Goal: Find specific page/section: Find specific page/section

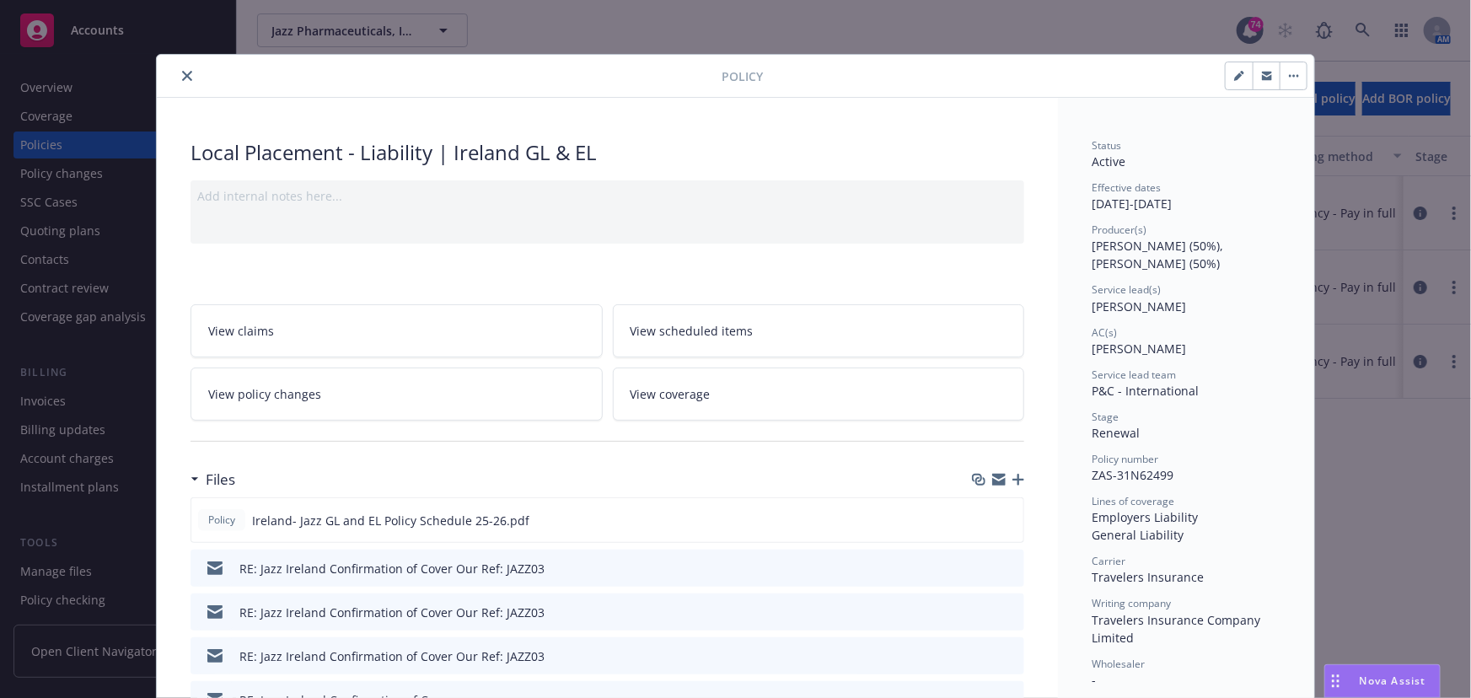
click at [182, 80] on icon "close" at bounding box center [187, 76] width 10 height 10
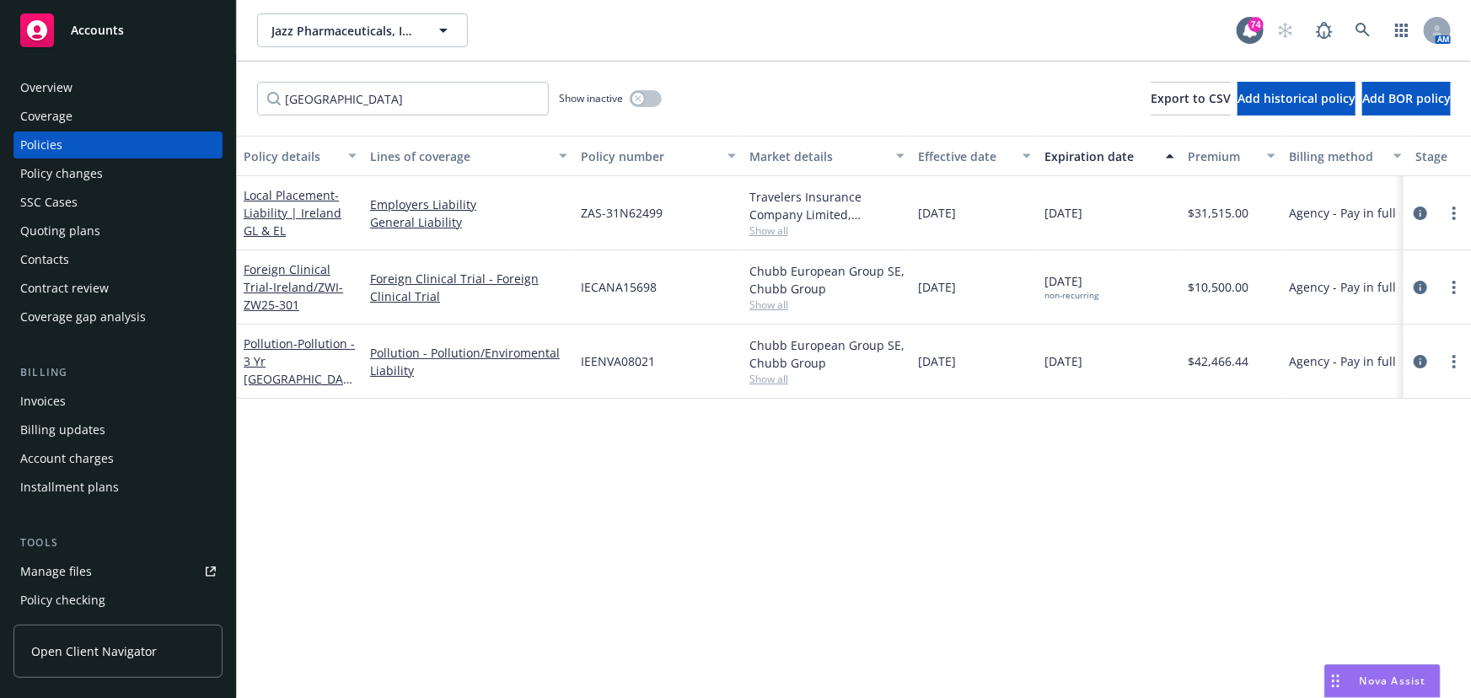
click at [181, 79] on div "Overview" at bounding box center [118, 87] width 196 height 27
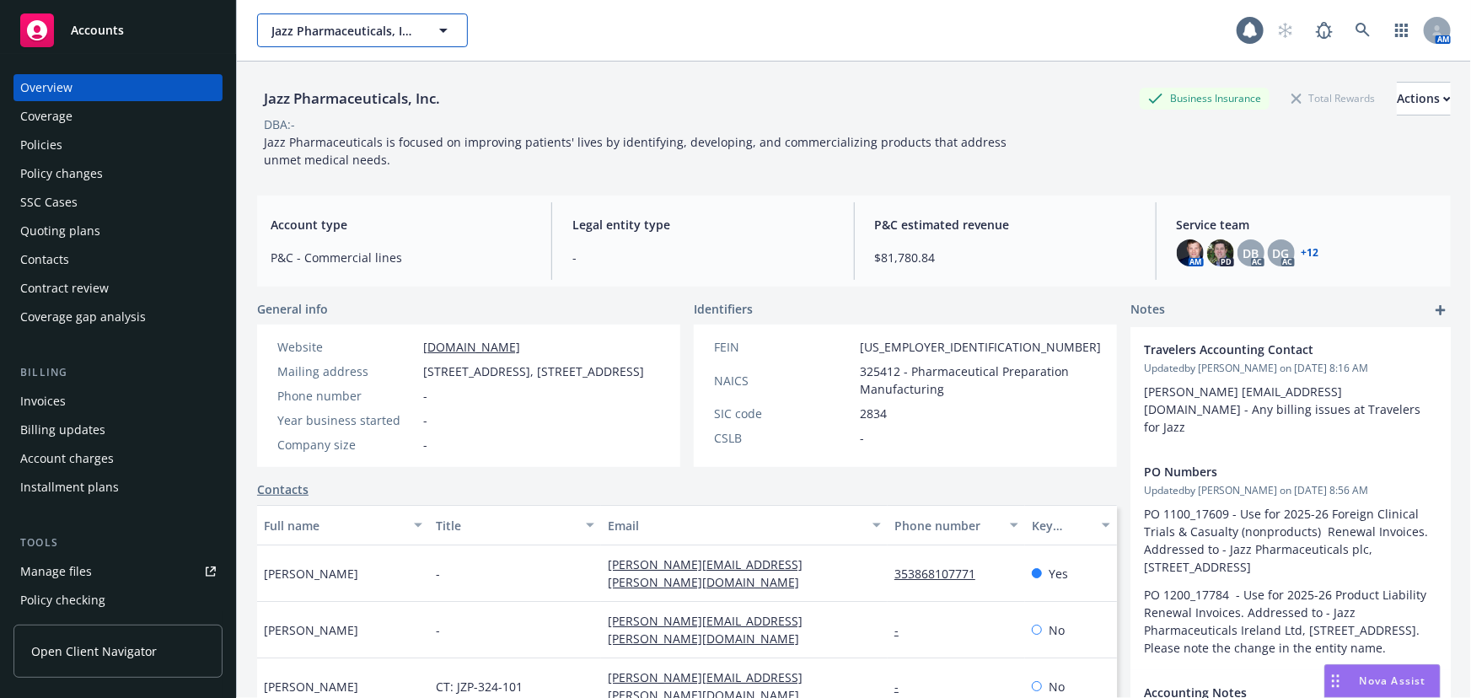
click at [357, 35] on span "Jazz Pharmaceuticals, Inc." at bounding box center [344, 31] width 146 height 18
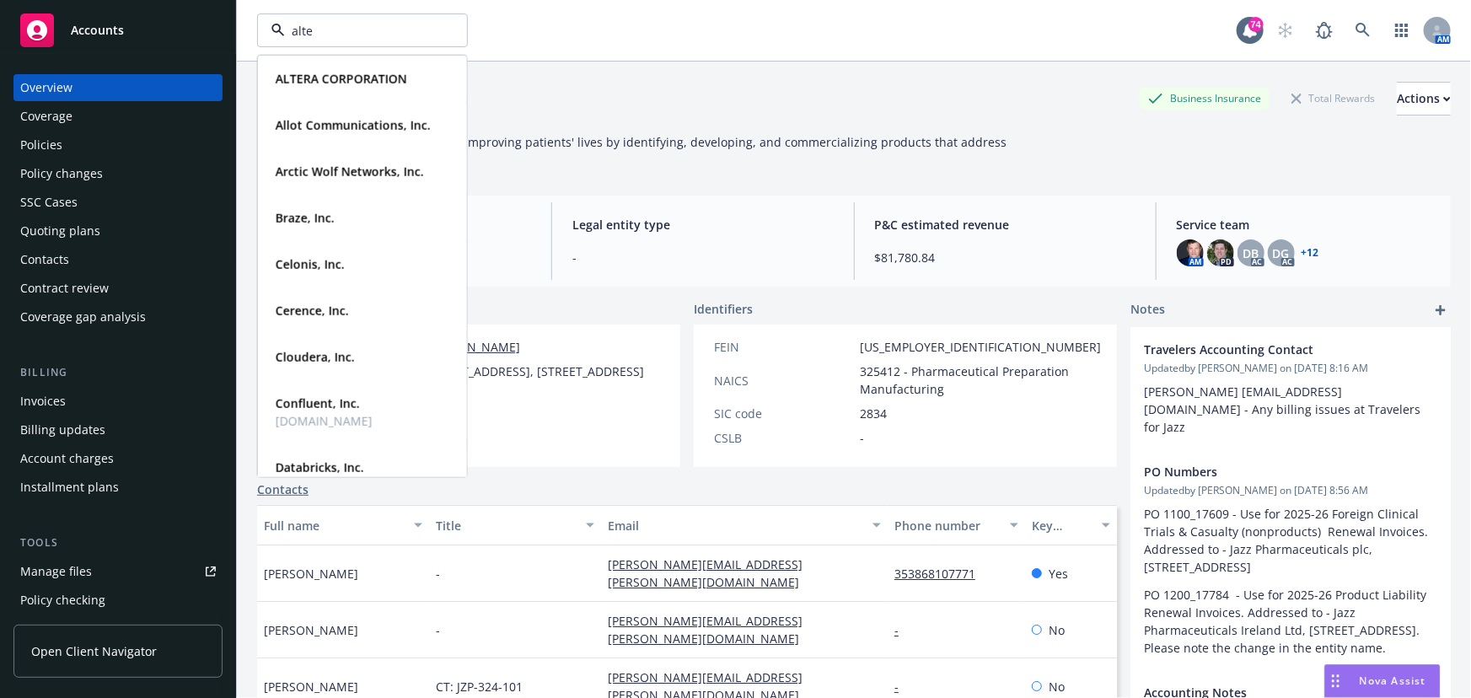
type input "alter"
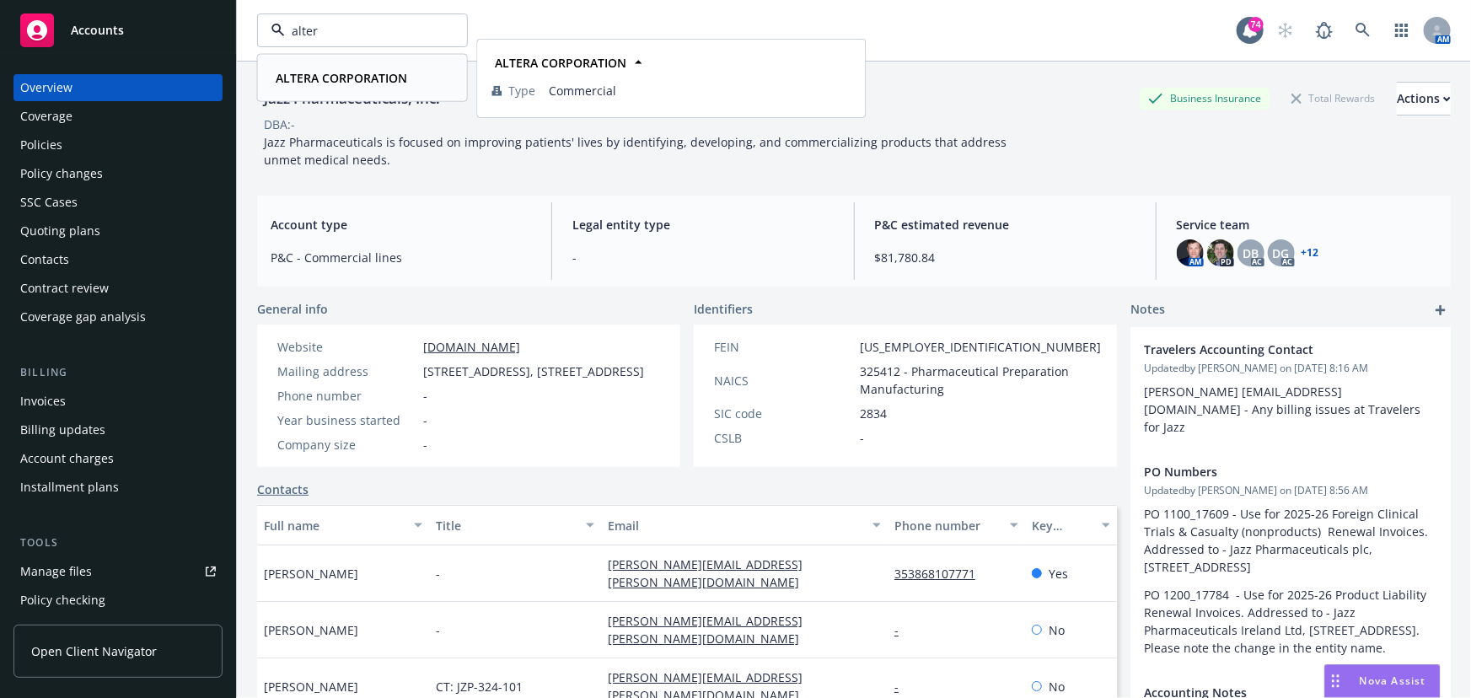
click at [356, 79] on strong "ALTERA CORPORATION" at bounding box center [341, 78] width 131 height 16
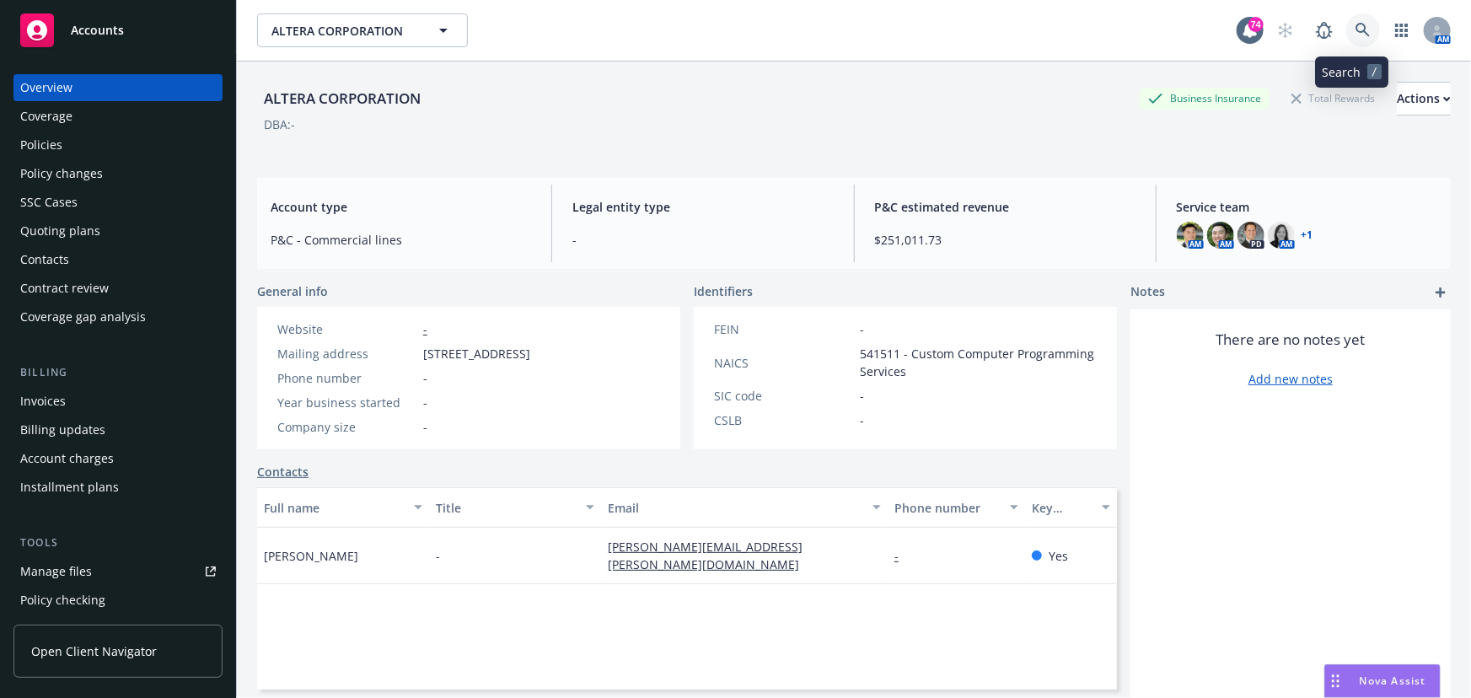
click at [1346, 28] on link at bounding box center [1363, 30] width 34 height 34
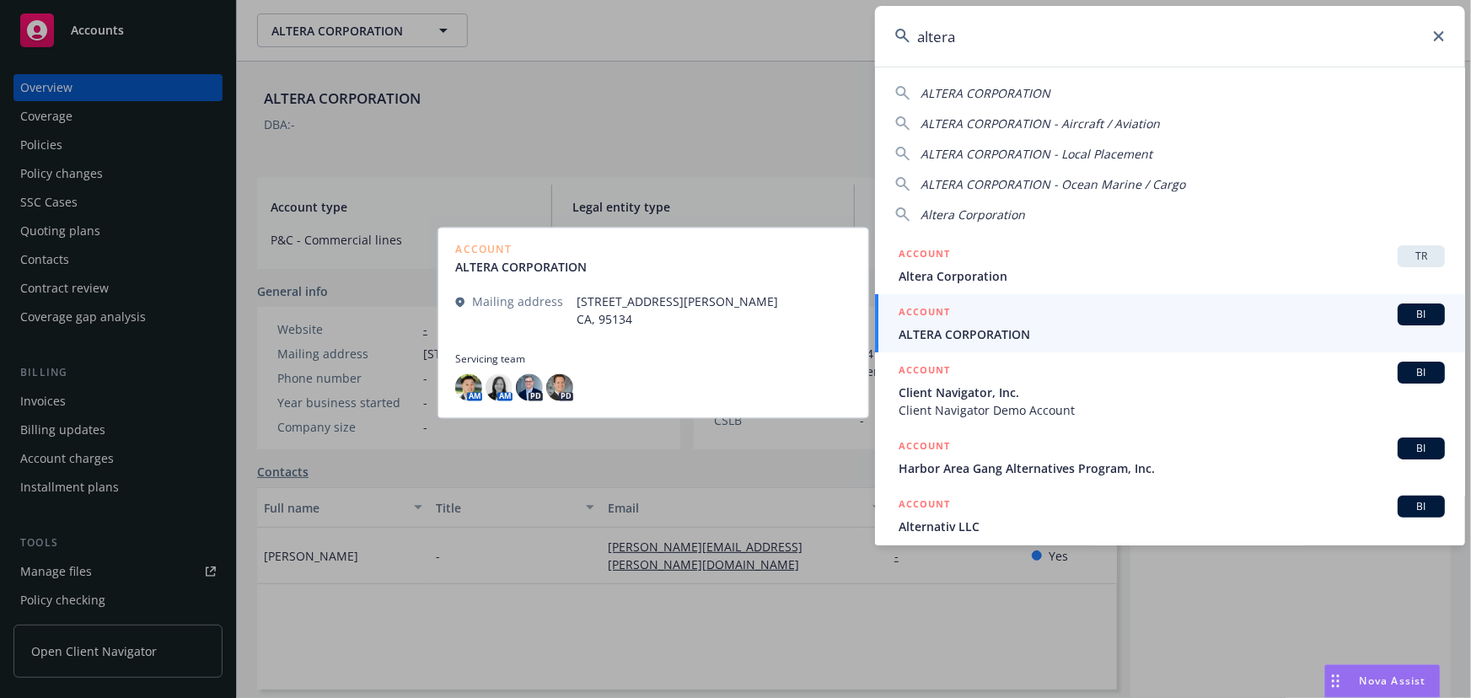
type input "altera"
click at [1404, 316] on span "BI" at bounding box center [1421, 314] width 34 height 15
